Goal: Task Accomplishment & Management: Use online tool/utility

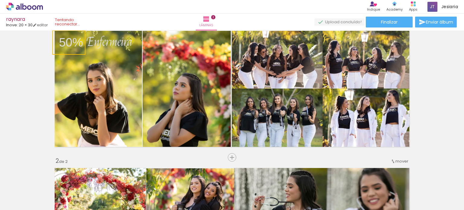
scroll to position [20, 0]
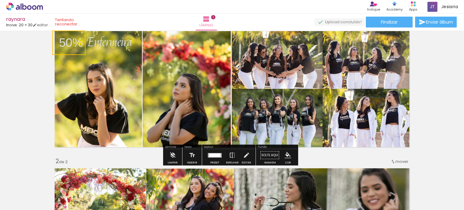
click at [241, 44] on quentale-layouter at bounding box center [232, 89] width 360 height 122
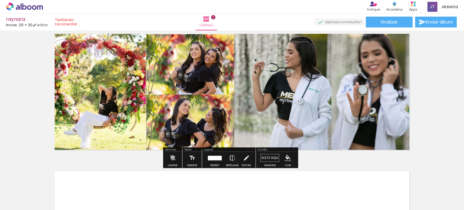
scroll to position [155, 0]
click at [431, 111] on div "Inserir lâmina 1 de 2 Inserir lâmina 2 de 2 O Designbox precisará aumentar a su…" at bounding box center [232, 83] width 464 height 411
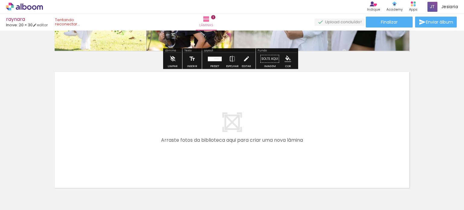
scroll to position [253, 0]
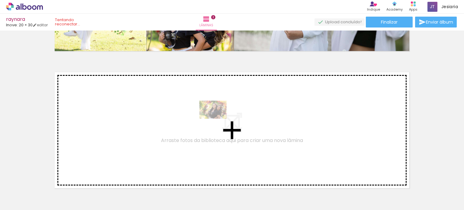
drag, startPoint x: 401, startPoint y: 194, endPoint x: 217, endPoint y: 119, distance: 198.0
click at [217, 119] on quentale-workspace at bounding box center [232, 105] width 464 height 210
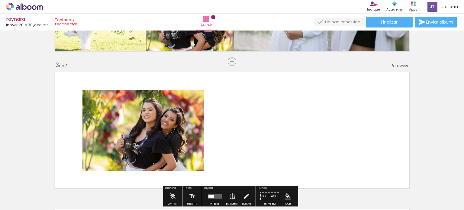
scroll to position [282, 0]
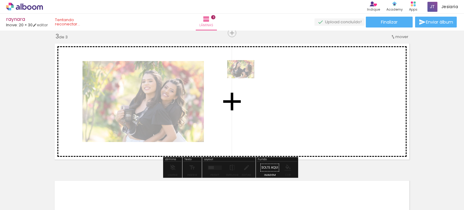
drag, startPoint x: 301, startPoint y: 185, endPoint x: 245, endPoint y: 78, distance: 120.8
click at [245, 78] on quentale-workspace at bounding box center [232, 105] width 464 height 210
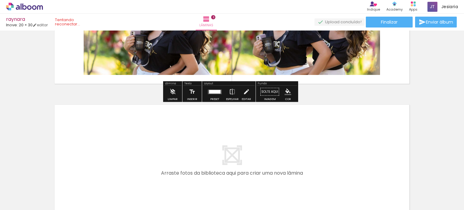
scroll to position [358, 0]
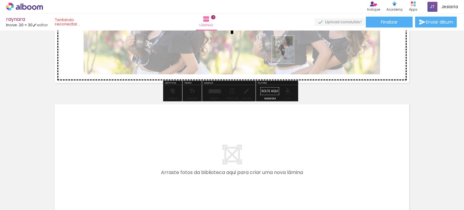
drag, startPoint x: 188, startPoint y: 199, endPoint x: 290, endPoint y: 54, distance: 177.0
click at [290, 54] on quentale-workspace at bounding box center [232, 105] width 464 height 210
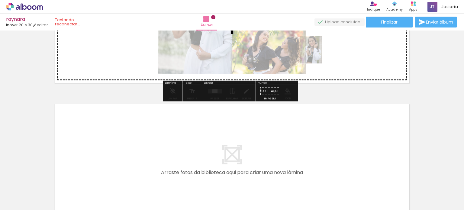
drag, startPoint x: 233, startPoint y: 197, endPoint x: 318, endPoint y: 54, distance: 166.6
click at [318, 54] on quentale-workspace at bounding box center [232, 105] width 464 height 210
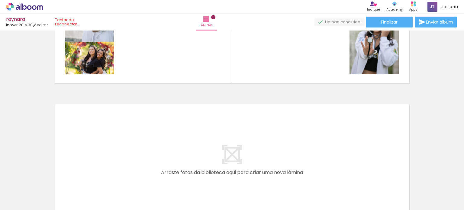
scroll to position [0, 0]
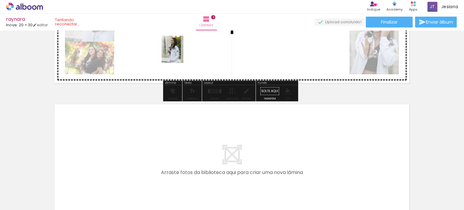
drag, startPoint x: 60, startPoint y: 189, endPoint x: 180, endPoint y: 54, distance: 180.3
click at [180, 54] on quentale-workspace at bounding box center [232, 105] width 464 height 210
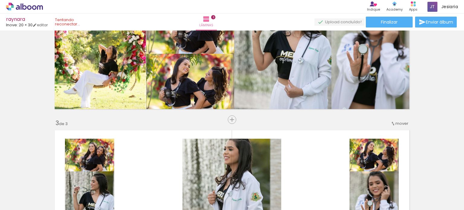
scroll to position [0, 162]
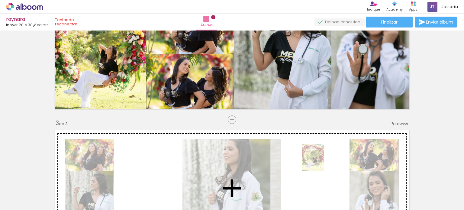
drag, startPoint x: 379, startPoint y: 194, endPoint x: 320, endPoint y: 162, distance: 66.9
click at [320, 162] on quentale-workspace at bounding box center [232, 105] width 464 height 210
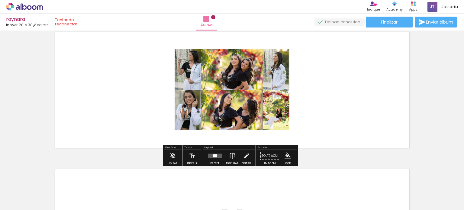
scroll to position [294, 0]
click at [212, 158] on div at bounding box center [214, 155] width 16 height 12
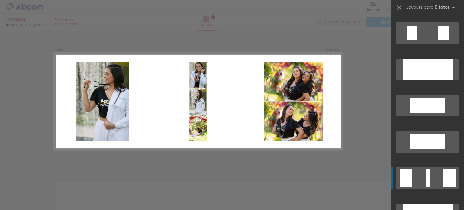
scroll to position [390, 0]
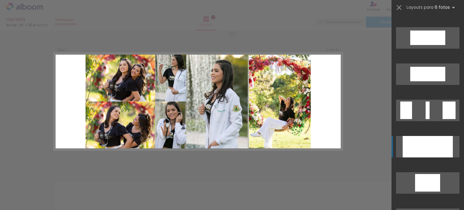
click at [428, 150] on div at bounding box center [432, 146] width 14 height 21
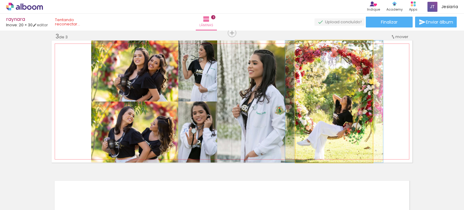
click at [353, 119] on quentale-photo at bounding box center [333, 101] width 77 height 122
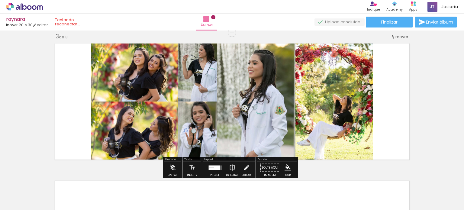
click at [245, 168] on iron-icon at bounding box center [246, 167] width 7 height 12
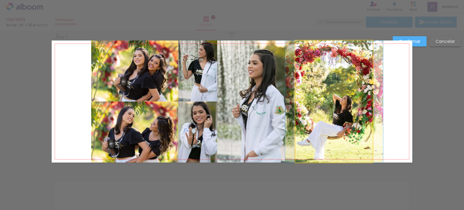
click at [322, 127] on quentale-photo at bounding box center [333, 101] width 77 height 122
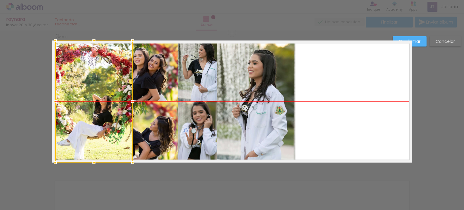
drag, startPoint x: 332, startPoint y: 130, endPoint x: 92, endPoint y: 131, distance: 240.0
click at [92, 131] on div at bounding box center [93, 101] width 77 height 122
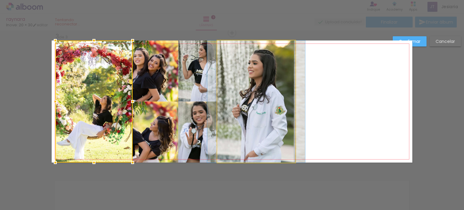
click at [286, 133] on quentale-photo at bounding box center [256, 101] width 78 height 122
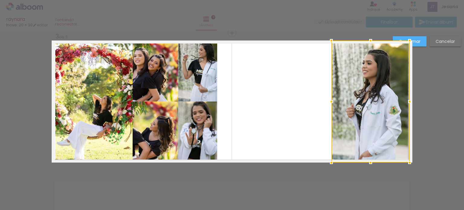
drag, startPoint x: 280, startPoint y: 131, endPoint x: 395, endPoint y: 125, distance: 114.6
click at [395, 125] on div at bounding box center [370, 101] width 78 height 122
click at [274, 121] on quentale-layouter at bounding box center [232, 101] width 360 height 122
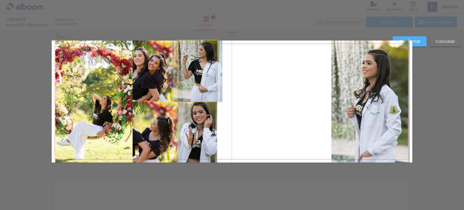
click at [193, 87] on quentale-photo at bounding box center [197, 70] width 39 height 61
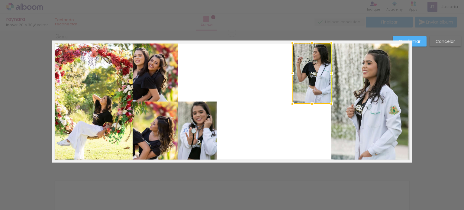
drag, startPoint x: 193, startPoint y: 87, endPoint x: 305, endPoint y: 89, distance: 112.0
click at [305, 89] on div at bounding box center [311, 73] width 39 height 61
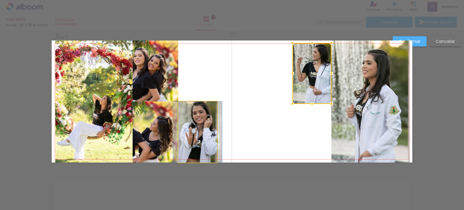
click at [191, 126] on quentale-photo at bounding box center [197, 131] width 39 height 61
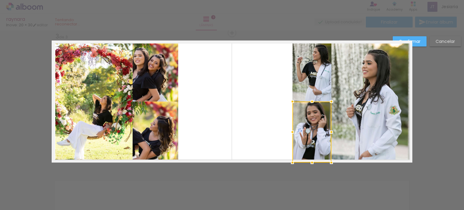
drag, startPoint x: 191, startPoint y: 126, endPoint x: 300, endPoint y: 139, distance: 109.7
click at [300, 139] on div at bounding box center [311, 131] width 39 height 61
click at [362, 137] on quentale-photo at bounding box center [370, 101] width 78 height 122
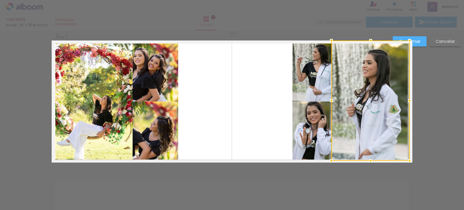
drag, startPoint x: 367, startPoint y: 163, endPoint x: 365, endPoint y: 148, distance: 15.0
click at [365, 148] on div at bounding box center [370, 100] width 78 height 120
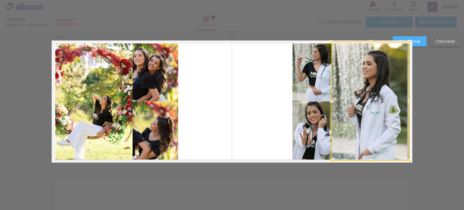
drag, startPoint x: 367, startPoint y: 39, endPoint x: 369, endPoint y: 43, distance: 4.2
click at [369, 43] on div at bounding box center [370, 42] width 12 height 12
click at [244, 77] on quentale-layouter at bounding box center [232, 101] width 360 height 122
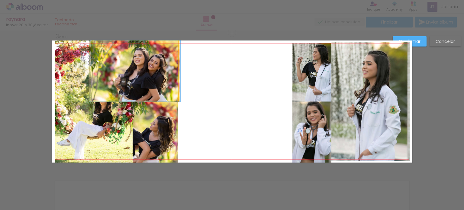
click at [153, 89] on quentale-photo at bounding box center [134, 70] width 87 height 61
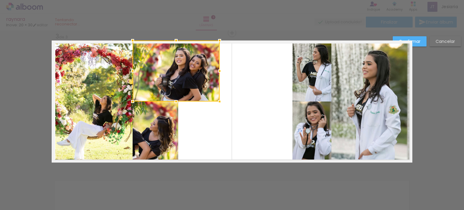
drag, startPoint x: 159, startPoint y: 90, endPoint x: 200, endPoint y: 88, distance: 40.5
click at [200, 88] on div at bounding box center [176, 70] width 87 height 61
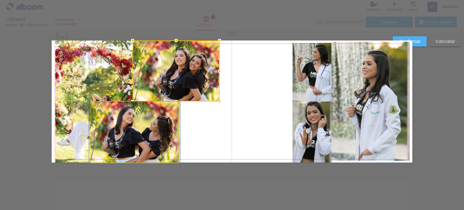
click at [167, 127] on quentale-photo at bounding box center [134, 131] width 87 height 61
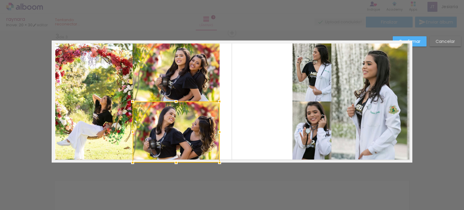
drag, startPoint x: 167, startPoint y: 127, endPoint x: 210, endPoint y: 123, distance: 43.9
click at [210, 123] on div at bounding box center [176, 131] width 87 height 61
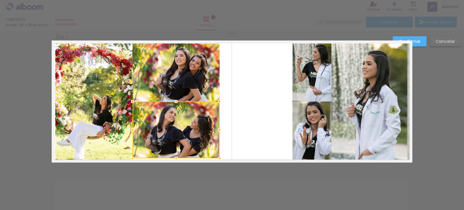
click at [174, 164] on div at bounding box center [176, 158] width 12 height 12
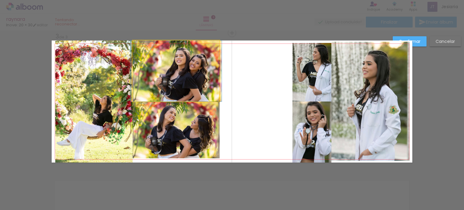
click at [178, 75] on quentale-photo at bounding box center [176, 70] width 87 height 61
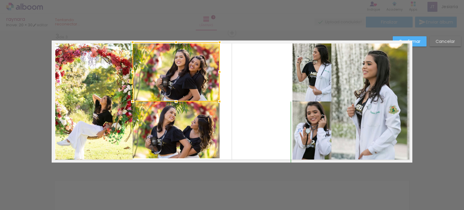
click at [173, 43] on div at bounding box center [176, 42] width 12 height 12
click at [249, 110] on quentale-layouter at bounding box center [232, 101] width 360 height 122
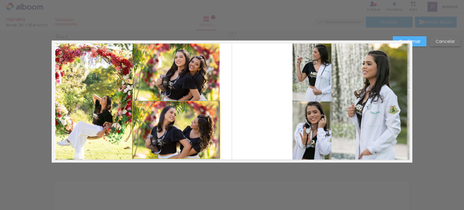
click at [202, 126] on quentale-photo at bounding box center [176, 129] width 87 height 57
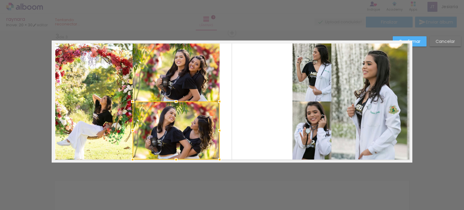
click at [173, 157] on div at bounding box center [176, 159] width 12 height 12
click at [243, 130] on quentale-layouter at bounding box center [232, 101] width 360 height 122
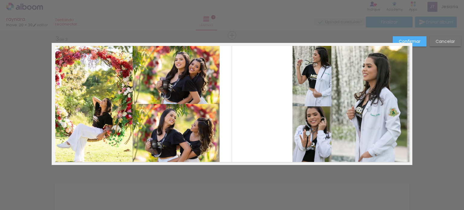
scroll to position [280, 0]
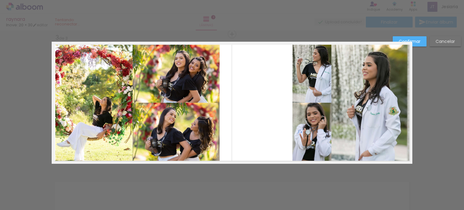
click at [100, 81] on quentale-photo at bounding box center [93, 103] width 77 height 122
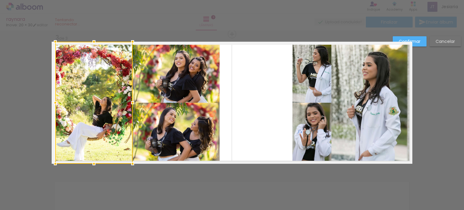
click at [100, 81] on div at bounding box center [93, 103] width 77 height 122
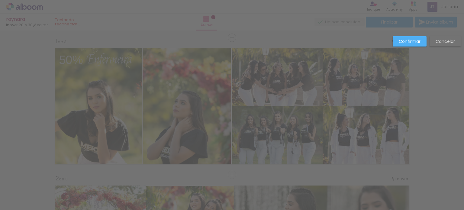
scroll to position [3, 0]
click at [0, 0] on slot "Confirmar" at bounding box center [0, 0] width 0 height 0
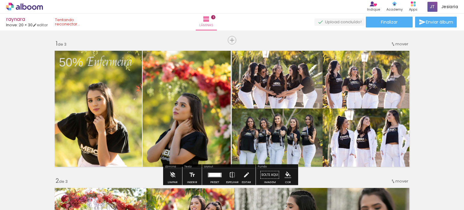
scroll to position [0, 0]
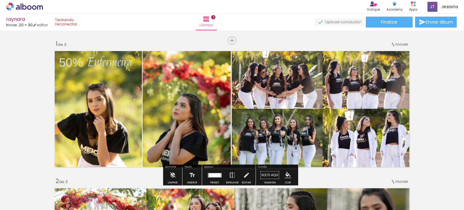
click at [209, 101] on quentale-photo at bounding box center [186, 108] width 88 height 117
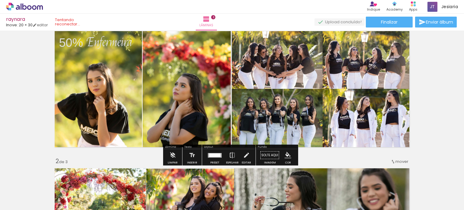
scroll to position [20, 0]
click at [209, 96] on quentale-photo at bounding box center [186, 88] width 88 height 117
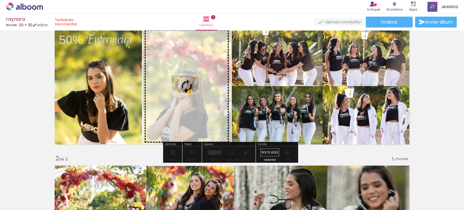
drag, startPoint x: 244, startPoint y: 193, endPoint x: 190, endPoint y: 93, distance: 113.9
click at [190, 93] on quentale-workspace at bounding box center [232, 105] width 464 height 210
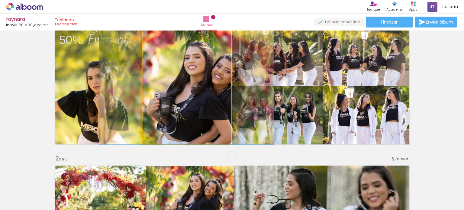
click at [190, 93] on quentale-photo at bounding box center [186, 86] width 88 height 117
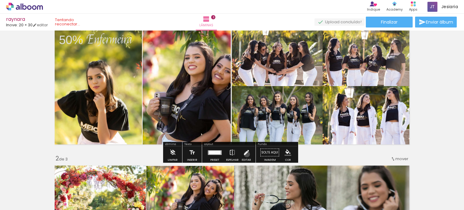
click at [245, 154] on iron-icon at bounding box center [246, 152] width 7 height 12
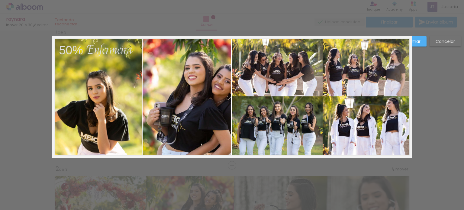
scroll to position [8, 0]
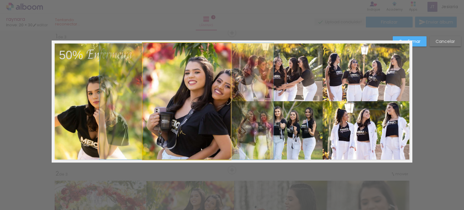
click at [187, 143] on quentale-photo at bounding box center [186, 101] width 88 height 117
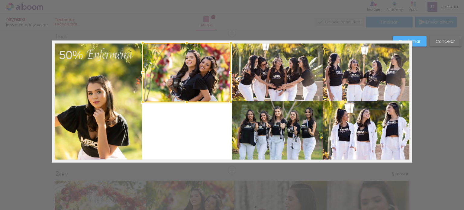
drag, startPoint x: 185, startPoint y: 160, endPoint x: 189, endPoint y: 104, distance: 56.0
click at [189, 104] on div at bounding box center [187, 102] width 12 height 12
click at [191, 98] on quentale-photo at bounding box center [186, 72] width 88 height 59
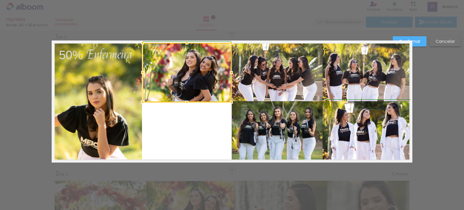
click at [228, 72] on div at bounding box center [231, 72] width 12 height 12
click at [205, 128] on quentale-layouter at bounding box center [232, 101] width 360 height 122
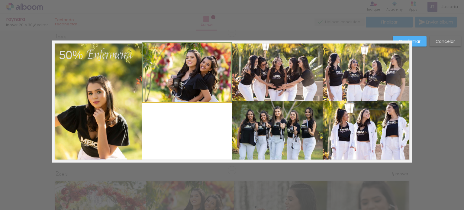
click at [210, 89] on quentale-photo at bounding box center [186, 72] width 89 height 59
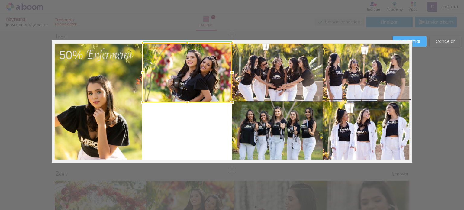
click at [229, 72] on div at bounding box center [232, 72] width 12 height 12
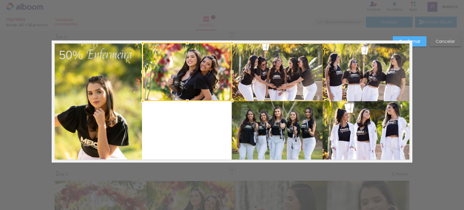
click at [186, 102] on div at bounding box center [187, 101] width 12 height 12
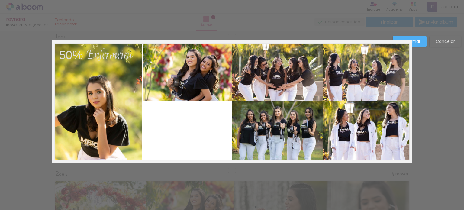
click at [189, 124] on quentale-layouter at bounding box center [232, 101] width 360 height 122
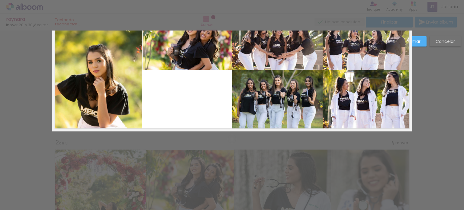
scroll to position [41, 0]
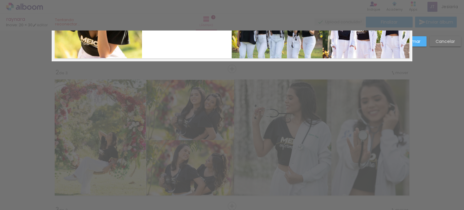
scroll to position [110, 0]
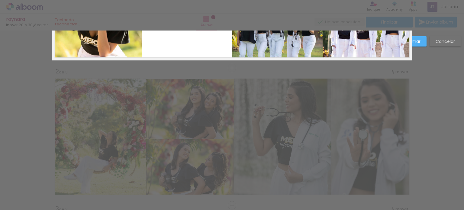
drag, startPoint x: 207, startPoint y: 178, endPoint x: 189, endPoint y: 165, distance: 22.9
click at [189, 165] on div "Confirmar Cancelar" at bounding box center [232, 202] width 464 height 563
click at [0, 0] on slot "Confirmar" at bounding box center [0, 0] width 0 height 0
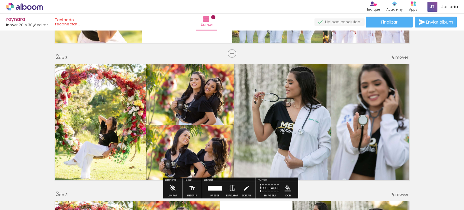
scroll to position [125, 0]
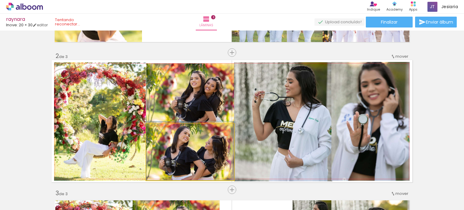
drag, startPoint x: 196, startPoint y: 162, endPoint x: 197, endPoint y: 141, distance: 21.1
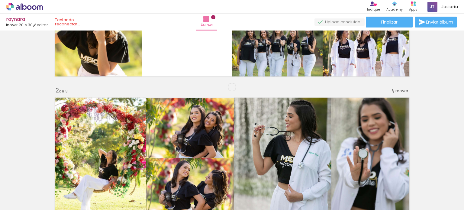
scroll to position [91, 0]
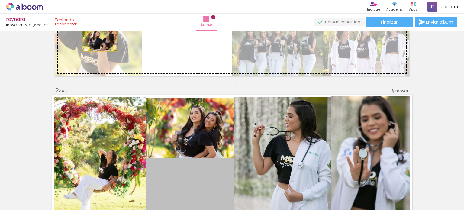
drag, startPoint x: 219, startPoint y: 166, endPoint x: 98, endPoint y: 40, distance: 175.1
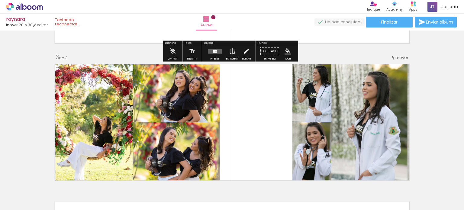
scroll to position [261, 0]
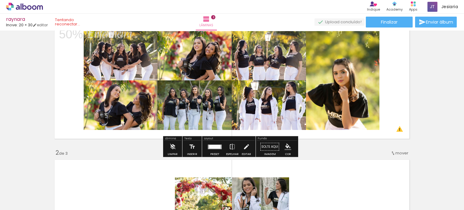
scroll to position [29, 0]
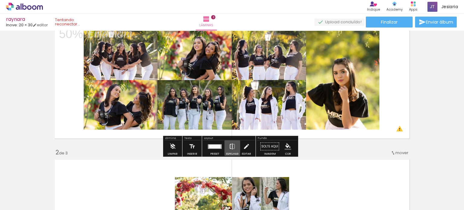
click at [231, 145] on iron-icon at bounding box center [232, 146] width 7 height 12
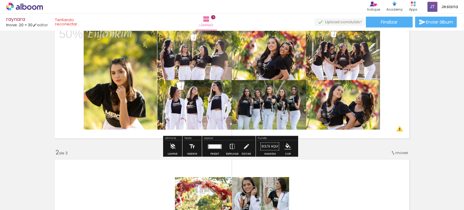
scroll to position [0, 0]
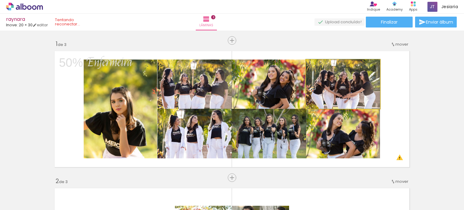
click at [318, 89] on quentale-photo at bounding box center [343, 83] width 74 height 49
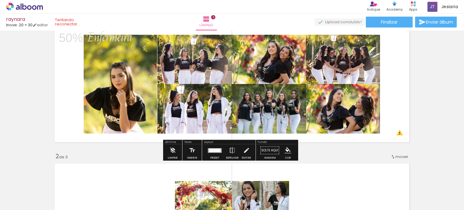
scroll to position [28, 0]
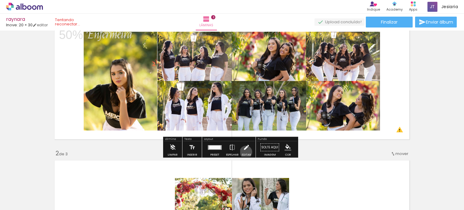
click at [244, 152] on iron-icon at bounding box center [246, 147] width 7 height 12
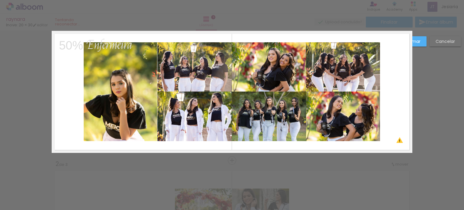
scroll to position [8, 0]
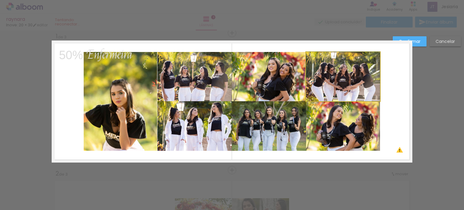
click at [346, 78] on quentale-photo at bounding box center [343, 76] width 74 height 49
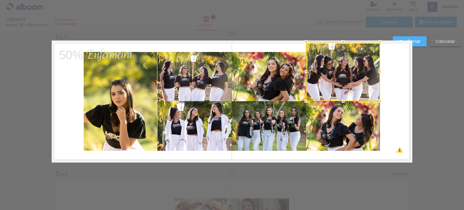
drag, startPoint x: 340, startPoint y: 51, endPoint x: 341, endPoint y: 43, distance: 7.9
click at [341, 43] on div at bounding box center [343, 42] width 12 height 12
click at [343, 146] on quentale-photo at bounding box center [343, 126] width 74 height 50
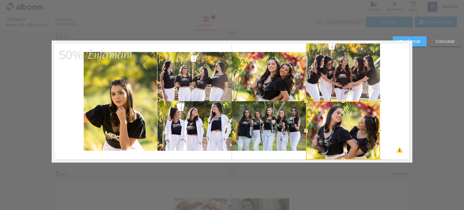
drag, startPoint x: 341, startPoint y: 150, endPoint x: 343, endPoint y: 156, distance: 6.4
click at [343, 156] on div at bounding box center [343, 159] width 12 height 12
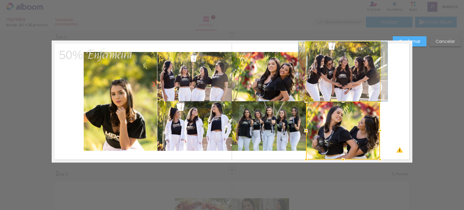
click at [342, 47] on quentale-photo at bounding box center [343, 71] width 74 height 59
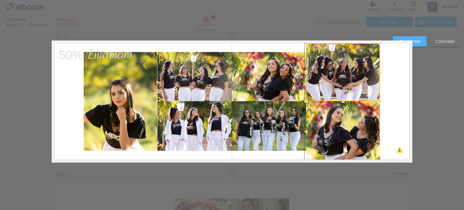
click at [341, 43] on div at bounding box center [343, 43] width 12 height 12
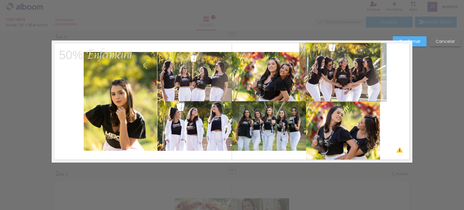
click at [374, 70] on quentale-photo at bounding box center [343, 72] width 74 height 58
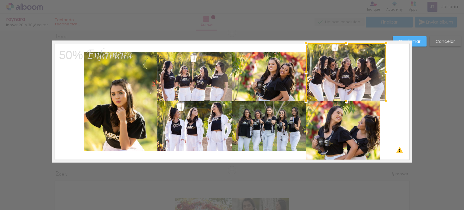
drag, startPoint x: 377, startPoint y: 71, endPoint x: 383, endPoint y: 73, distance: 6.4
click at [383, 73] on div at bounding box center [386, 72] width 12 height 12
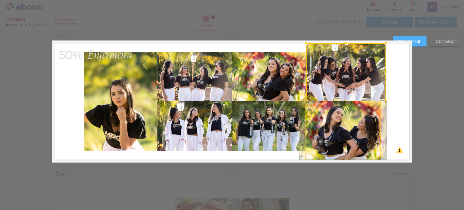
click at [356, 117] on quentale-photo at bounding box center [343, 130] width 74 height 58
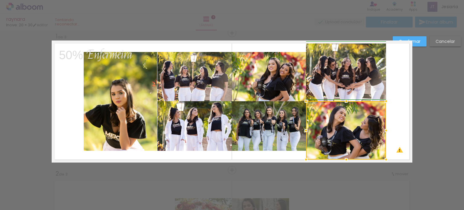
drag, startPoint x: 378, startPoint y: 129, endPoint x: 384, endPoint y: 129, distance: 5.7
click at [384, 129] on div at bounding box center [386, 130] width 12 height 12
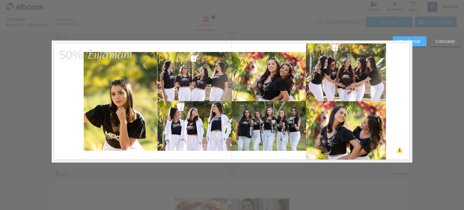
click at [393, 122] on quentale-layouter at bounding box center [232, 101] width 360 height 122
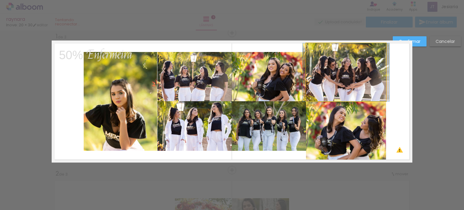
click at [366, 85] on quentale-photo at bounding box center [346, 72] width 80 height 58
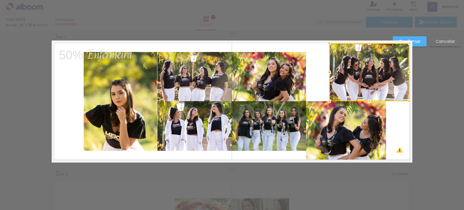
drag, startPoint x: 367, startPoint y: 86, endPoint x: 390, endPoint y: 88, distance: 23.0
click at [390, 88] on div at bounding box center [369, 72] width 80 height 58
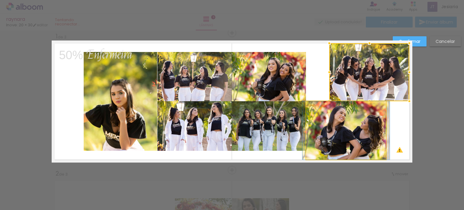
click at [351, 139] on quentale-photo at bounding box center [346, 130] width 80 height 58
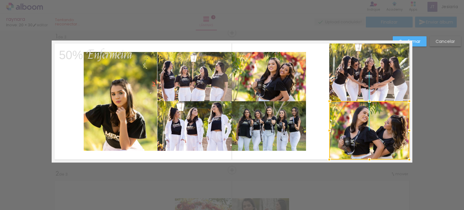
drag, startPoint x: 361, startPoint y: 140, endPoint x: 384, endPoint y: 138, distance: 23.0
click at [384, 138] on div at bounding box center [369, 130] width 80 height 58
click at [295, 128] on quentale-photo at bounding box center [269, 126] width 74 height 50
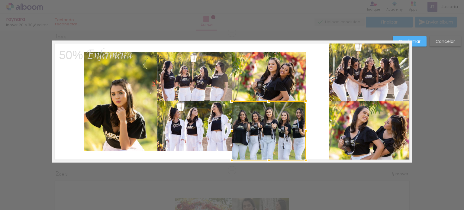
drag, startPoint x: 264, startPoint y: 151, endPoint x: 268, endPoint y: 161, distance: 11.8
click at [268, 161] on div at bounding box center [269, 160] width 12 height 12
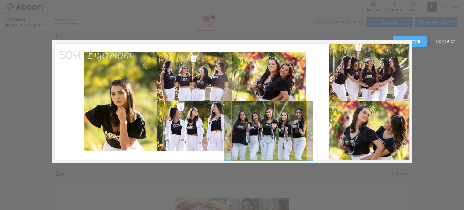
click at [293, 141] on quentale-photo at bounding box center [269, 130] width 74 height 59
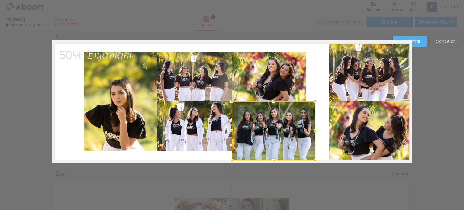
drag, startPoint x: 303, startPoint y: 132, endPoint x: 312, endPoint y: 133, distance: 9.4
click at [312, 133] on div at bounding box center [315, 131] width 12 height 12
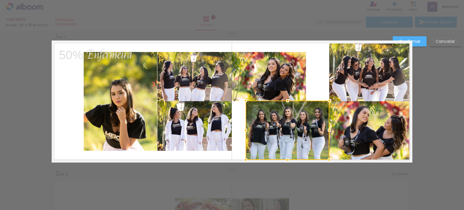
drag, startPoint x: 293, startPoint y: 134, endPoint x: 305, endPoint y: 135, distance: 11.8
click at [305, 135] on div at bounding box center [287, 130] width 84 height 59
click at [276, 79] on quentale-photo at bounding box center [269, 76] width 74 height 49
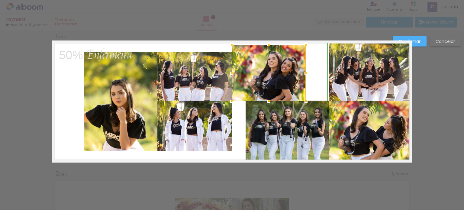
drag, startPoint x: 266, startPoint y: 52, endPoint x: 266, endPoint y: 45, distance: 6.6
click at [266, 45] on div at bounding box center [269, 45] width 12 height 12
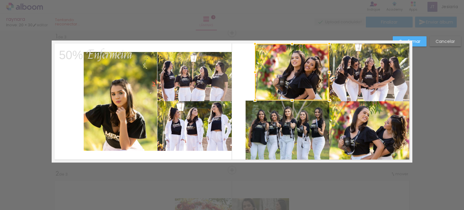
drag, startPoint x: 283, startPoint y: 69, endPoint x: 305, endPoint y: 66, distance: 23.0
click at [305, 66] on div at bounding box center [292, 72] width 74 height 56
click at [291, 101] on div at bounding box center [292, 101] width 12 height 12
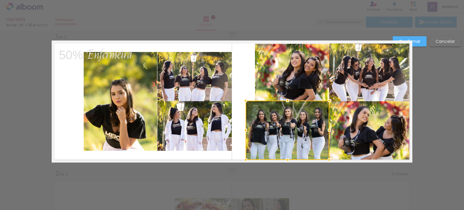
click at [241, 77] on quentale-layouter at bounding box center [232, 101] width 360 height 122
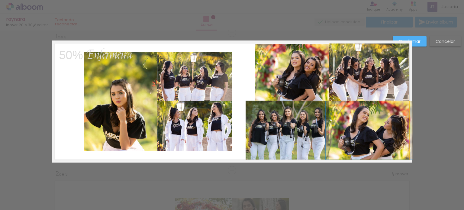
click at [373, 125] on quentale-photo at bounding box center [369, 130] width 80 height 58
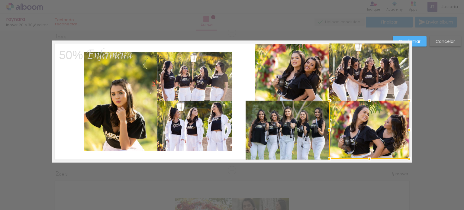
click at [375, 124] on div at bounding box center [369, 130] width 80 height 58
click at [243, 76] on quentale-layouter at bounding box center [232, 101] width 360 height 122
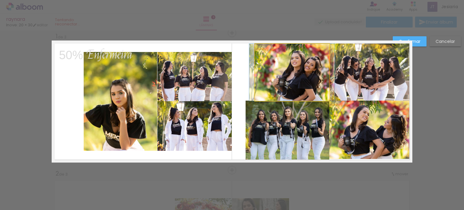
click at [271, 93] on quentale-photo at bounding box center [292, 72] width 74 height 57
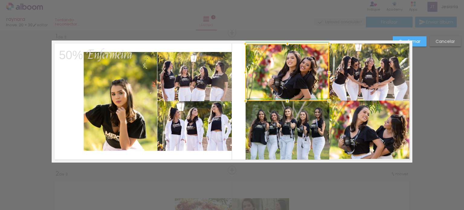
drag, startPoint x: 252, startPoint y: 71, endPoint x: 244, endPoint y: 71, distance: 8.5
click at [244, 71] on div at bounding box center [245, 72] width 12 height 12
click at [233, 79] on quentale-layouter at bounding box center [232, 101] width 360 height 122
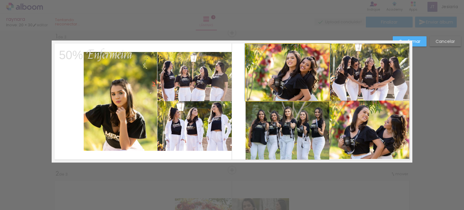
click at [304, 83] on quentale-photo at bounding box center [287, 72] width 84 height 57
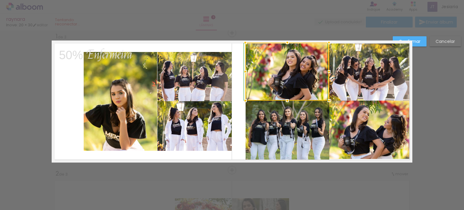
click at [284, 45] on div at bounding box center [287, 43] width 12 height 12
click at [238, 61] on quentale-layouter at bounding box center [232, 101] width 360 height 122
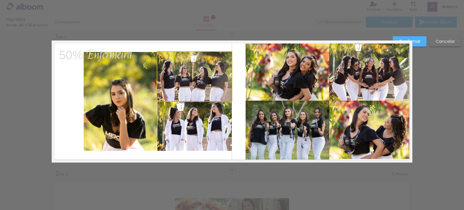
click at [214, 84] on quentale-photo at bounding box center [194, 76] width 74 height 49
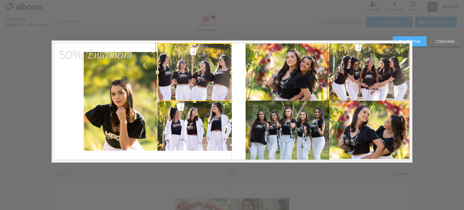
drag, startPoint x: 194, startPoint y: 52, endPoint x: 193, endPoint y: 44, distance: 7.3
click at [193, 44] on div at bounding box center [194, 43] width 12 height 12
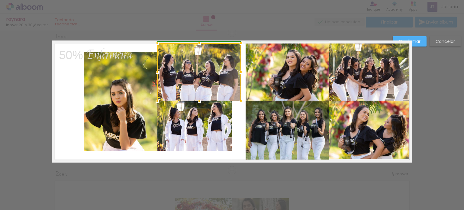
drag, startPoint x: 231, startPoint y: 72, endPoint x: 242, endPoint y: 75, distance: 11.7
click at [242, 75] on div at bounding box center [241, 72] width 12 height 12
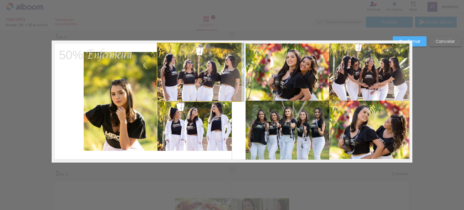
drag, startPoint x: 229, startPoint y: 75, endPoint x: 234, endPoint y: 77, distance: 4.8
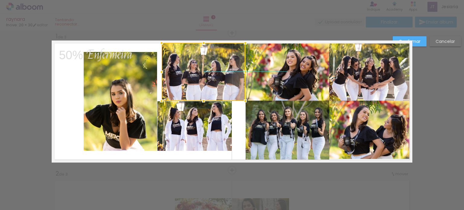
drag, startPoint x: 226, startPoint y: 78, endPoint x: 230, endPoint y: 79, distance: 3.8
click at [230, 79] on div at bounding box center [203, 72] width 84 height 58
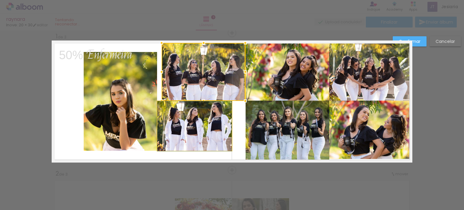
click at [215, 128] on quentale-photo at bounding box center [194, 126] width 74 height 50
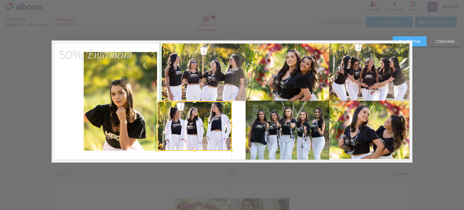
drag, startPoint x: 192, startPoint y: 151, endPoint x: 193, endPoint y: 157, distance: 6.2
click at [193, 157] on album-spread "1 de 3" at bounding box center [232, 101] width 360 height 122
click at [198, 141] on quentale-photo at bounding box center [194, 126] width 74 height 50
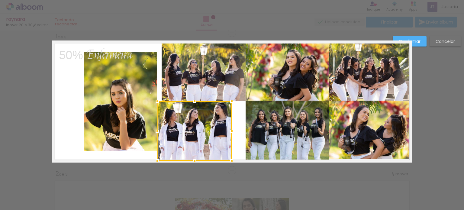
drag, startPoint x: 194, startPoint y: 150, endPoint x: 191, endPoint y: 161, distance: 11.9
click at [191, 161] on div at bounding box center [194, 161] width 12 height 12
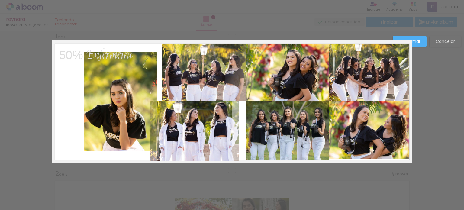
click at [224, 136] on quentale-photo at bounding box center [194, 130] width 74 height 59
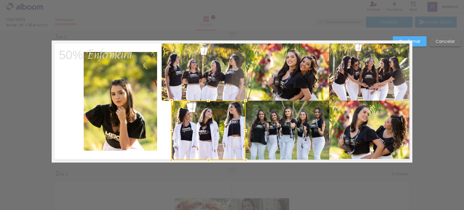
drag, startPoint x: 212, startPoint y: 132, endPoint x: 225, endPoint y: 132, distance: 13.0
click at [225, 132] on div at bounding box center [208, 130] width 74 height 59
click at [163, 122] on quentale-layouter at bounding box center [232, 101] width 360 height 122
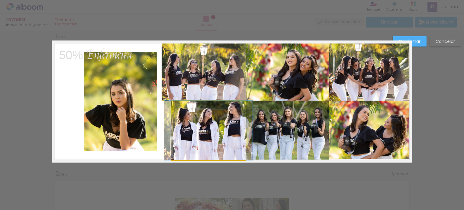
click at [178, 128] on quentale-photo at bounding box center [208, 130] width 74 height 59
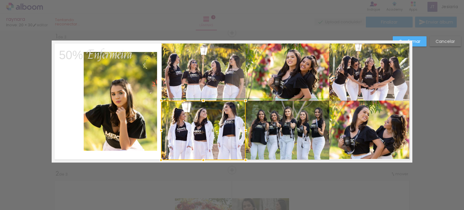
drag, startPoint x: 168, startPoint y: 130, endPoint x: 160, endPoint y: 130, distance: 7.5
click at [160, 130] on div at bounding box center [161, 130] width 12 height 12
click at [137, 46] on quentale-layouter at bounding box center [232, 101] width 360 height 122
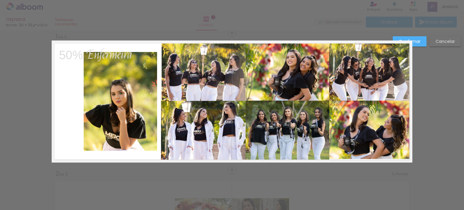
click at [203, 80] on quentale-photo at bounding box center [203, 72] width 84 height 58
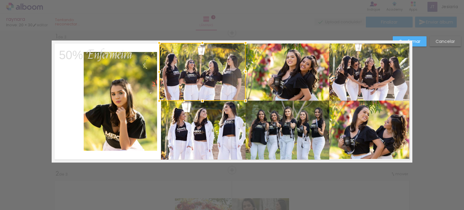
drag, startPoint x: 161, startPoint y: 71, endPoint x: 157, endPoint y: 71, distance: 4.2
click at [157, 71] on div at bounding box center [159, 72] width 12 height 12
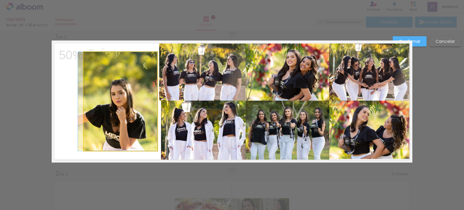
click at [145, 107] on quentale-photo at bounding box center [121, 101] width 74 height 99
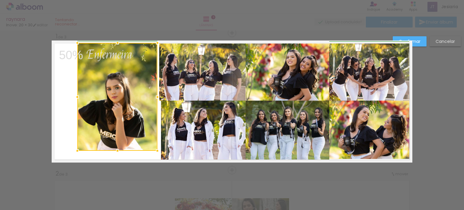
drag, startPoint x: 82, startPoint y: 51, endPoint x: 74, endPoint y: 42, distance: 12.2
click at [74, 42] on div at bounding box center [77, 43] width 12 height 12
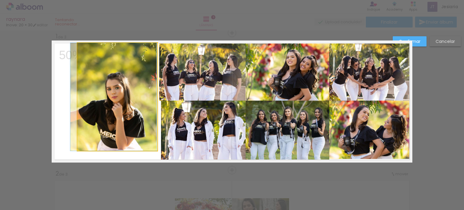
click at [82, 140] on quentale-photo at bounding box center [117, 97] width 80 height 108
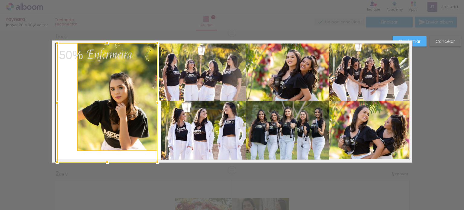
drag, startPoint x: 75, startPoint y: 151, endPoint x: 56, endPoint y: 166, distance: 24.0
click at [56, 166] on div at bounding box center [57, 162] width 12 height 12
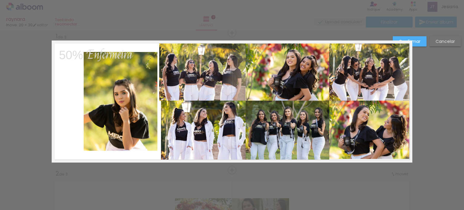
click at [97, 139] on quentale-photo at bounding box center [121, 101] width 74 height 99
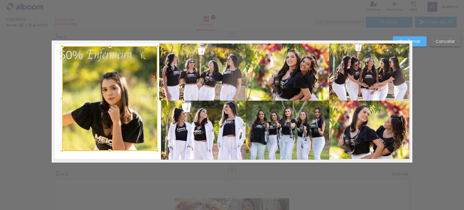
drag, startPoint x: 79, startPoint y: 50, endPoint x: 58, endPoint y: 34, distance: 26.7
click at [58, 40] on album-spread "1 de 3" at bounding box center [232, 101] width 360 height 122
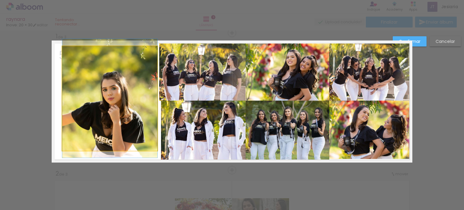
click at [113, 104] on quentale-photo at bounding box center [109, 98] width 95 height 104
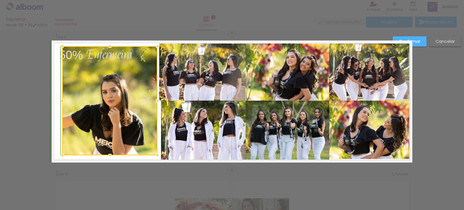
drag, startPoint x: 109, startPoint y: 151, endPoint x: 103, endPoint y: 171, distance: 21.1
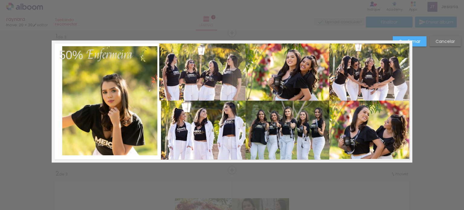
click at [169, 125] on quentale-photo at bounding box center [203, 130] width 85 height 59
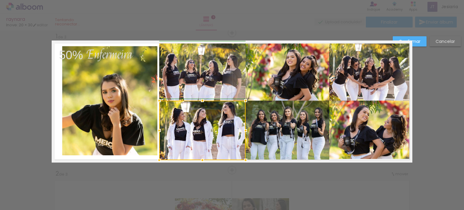
click at [158, 128] on div at bounding box center [159, 130] width 12 height 12
click at [127, 158] on quentale-layouter at bounding box center [232, 101] width 360 height 122
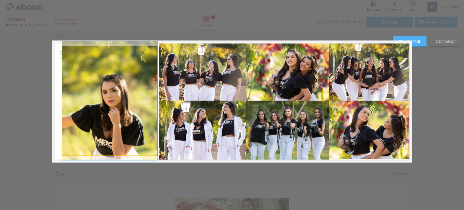
click at [132, 139] on quentale-photo at bounding box center [109, 100] width 95 height 109
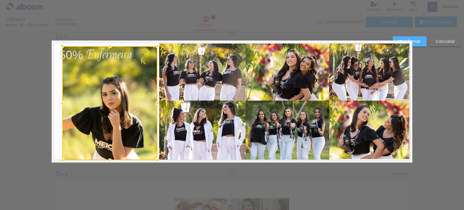
drag, startPoint x: 108, startPoint y: 154, endPoint x: 107, endPoint y: 158, distance: 4.9
click at [107, 158] on div at bounding box center [110, 160] width 12 height 12
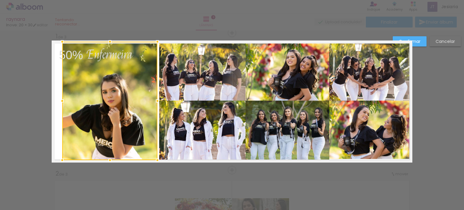
click at [107, 43] on div at bounding box center [110, 42] width 12 height 12
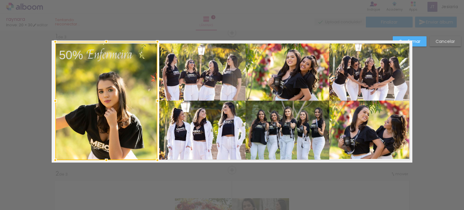
drag, startPoint x: 60, startPoint y: 97, endPoint x: 53, endPoint y: 97, distance: 6.6
click at [53, 97] on div at bounding box center [55, 101] width 12 height 12
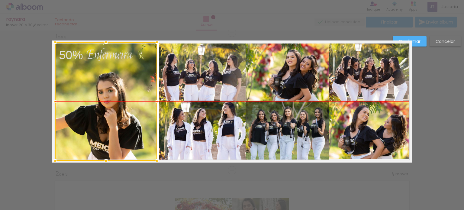
click at [80, 112] on div at bounding box center [106, 101] width 102 height 118
click at [52, 88] on quentale-layouter at bounding box center [232, 101] width 360 height 122
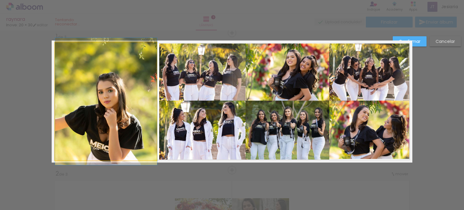
click at [93, 94] on quentale-photo at bounding box center [106, 101] width 102 height 118
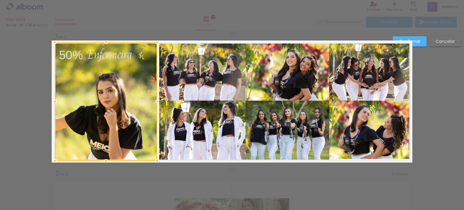
click at [93, 94] on div at bounding box center [106, 101] width 102 height 118
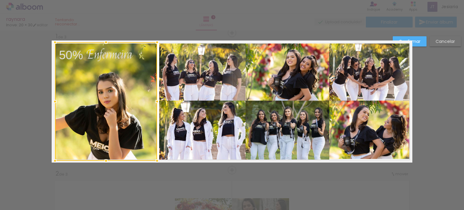
click at [93, 94] on div at bounding box center [106, 101] width 102 height 118
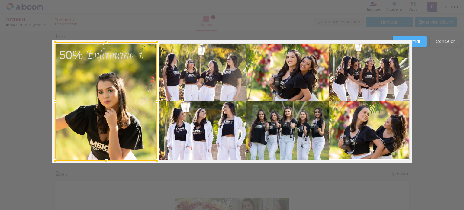
click at [117, 96] on div at bounding box center [106, 101] width 102 height 118
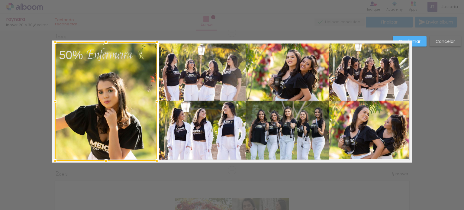
click at [117, 96] on div at bounding box center [106, 101] width 102 height 118
click at [108, 119] on div at bounding box center [106, 101] width 102 height 118
click at [186, 96] on quentale-photo at bounding box center [202, 72] width 86 height 58
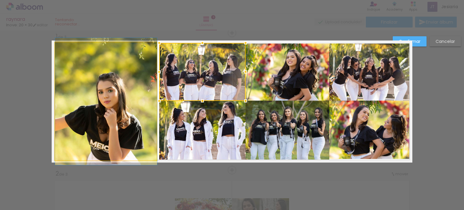
click at [109, 104] on quentale-photo at bounding box center [106, 101] width 102 height 118
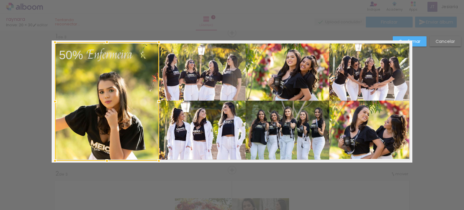
click at [156, 102] on div at bounding box center [159, 101] width 12 height 12
click at [298, 43] on quentale-photo at bounding box center [287, 72] width 84 height 58
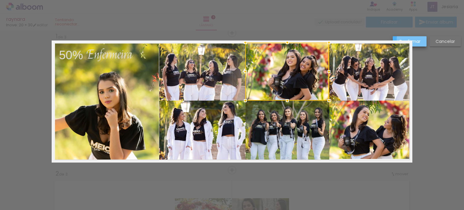
click at [0, 0] on slot "Confirmar" at bounding box center [0, 0] width 0 height 0
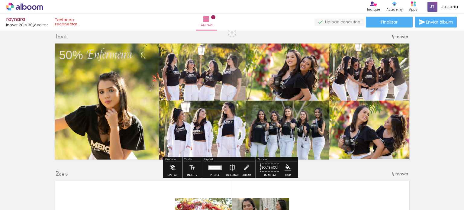
click at [118, 116] on quentale-photo at bounding box center [107, 101] width 104 height 118
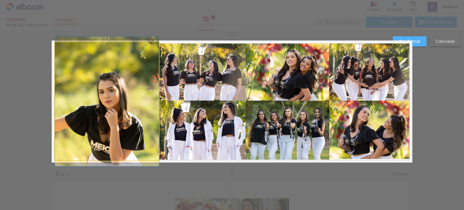
click at [118, 116] on quentale-photo at bounding box center [107, 101] width 104 height 118
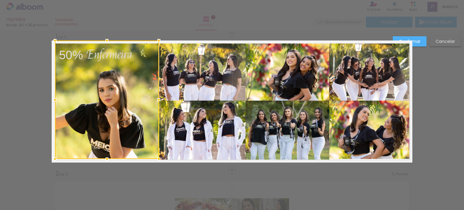
drag, startPoint x: 118, startPoint y: 116, endPoint x: 118, endPoint y: 108, distance: 7.8
click at [118, 108] on div at bounding box center [107, 99] width 104 height 118
click at [201, 84] on quentale-photo at bounding box center [202, 72] width 86 height 58
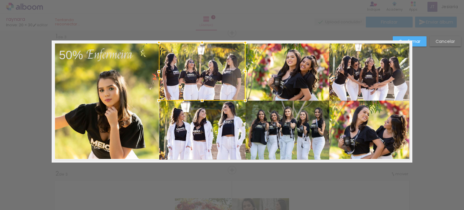
click at [201, 84] on div at bounding box center [202, 72] width 86 height 58
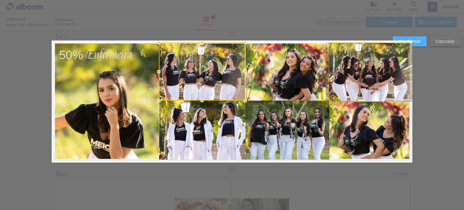
click at [366, 56] on quentale-photo at bounding box center [369, 72] width 80 height 58
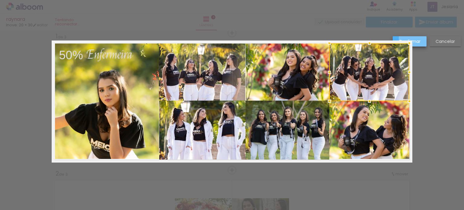
click at [420, 39] on paper-button "Confirmar" at bounding box center [409, 41] width 34 height 10
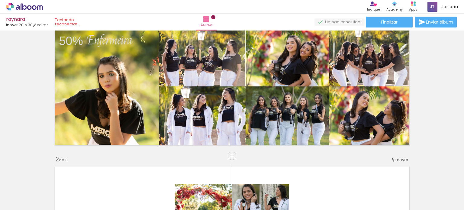
scroll to position [17, 0]
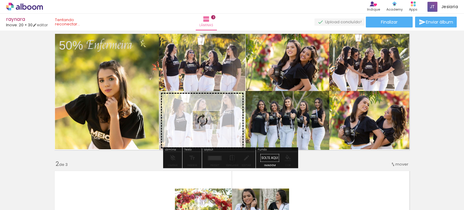
drag, startPoint x: 267, startPoint y: 193, endPoint x: 211, endPoint y: 129, distance: 85.1
click at [211, 129] on quentale-workspace at bounding box center [232, 105] width 464 height 210
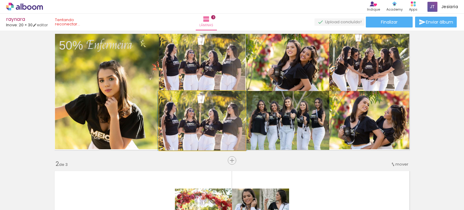
click at [201, 128] on quentale-photo at bounding box center [202, 120] width 86 height 59
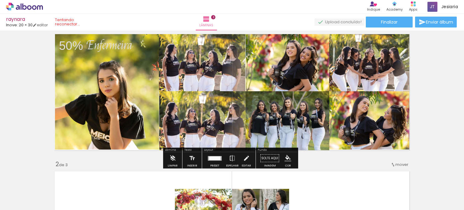
scroll to position [18, 0]
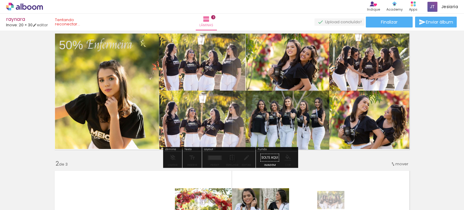
drag, startPoint x: 334, startPoint y: 193, endPoint x: 335, endPoint y: 209, distance: 16.3
click at [50, 209] on iron-horizontal-list at bounding box center [43, 191] width 12 height 38
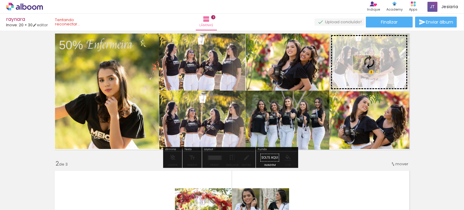
drag, startPoint x: 398, startPoint y: 195, endPoint x: 371, endPoint y: 73, distance: 124.6
click at [371, 73] on quentale-workspace at bounding box center [232, 105] width 464 height 210
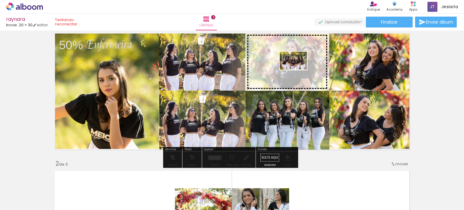
drag, startPoint x: 334, startPoint y: 195, endPoint x: 298, endPoint y: 70, distance: 130.5
click at [298, 70] on quentale-workspace at bounding box center [232, 105] width 464 height 210
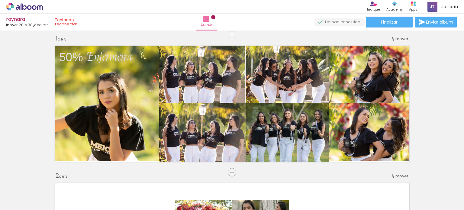
scroll to position [0, 0]
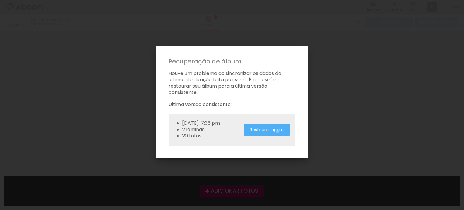
click at [0, 0] on slot "Restaurar agora" at bounding box center [0, 0] width 0 height 0
